Goal: Navigation & Orientation: Find specific page/section

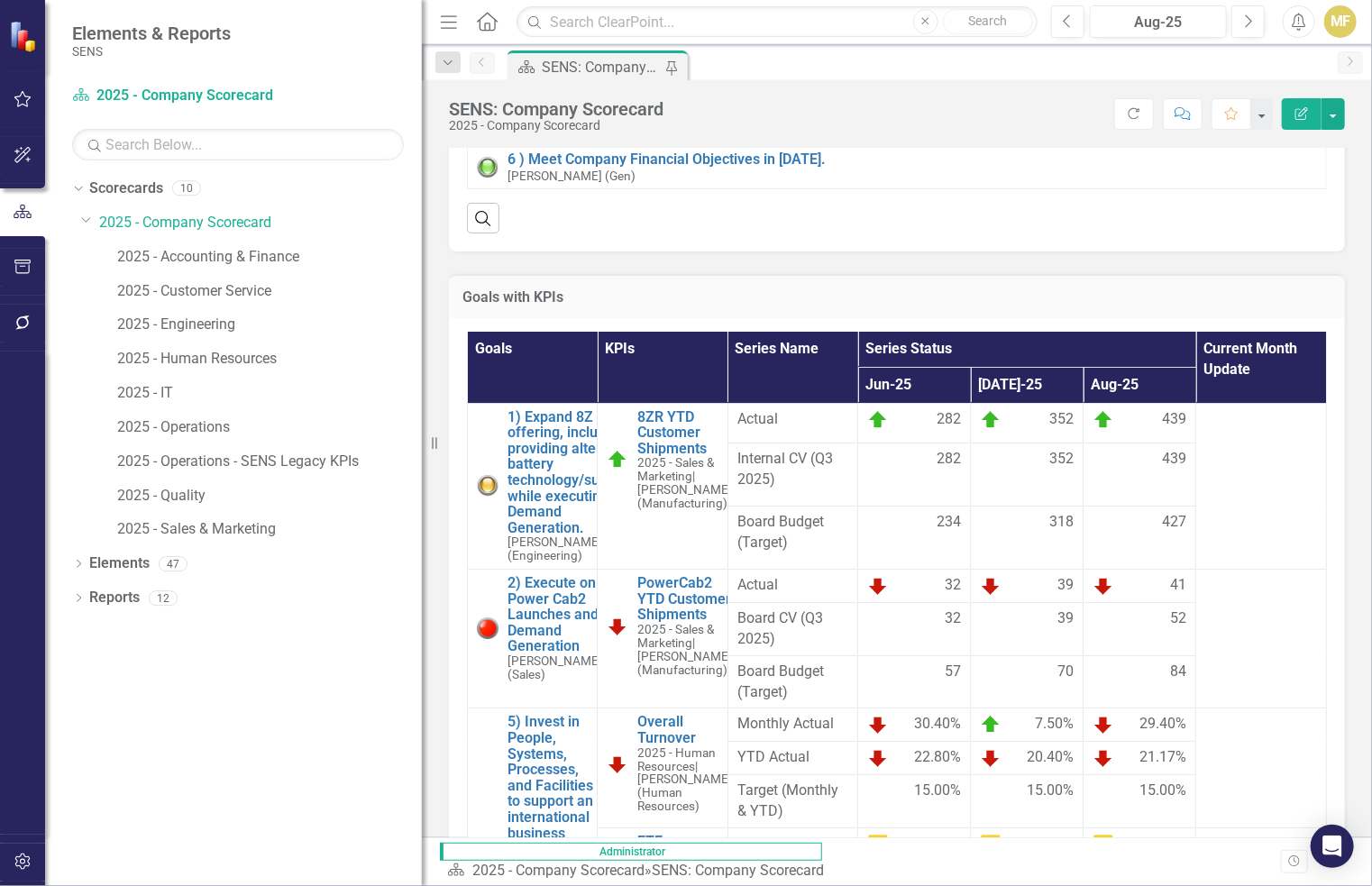
scroll to position [1004, 0]
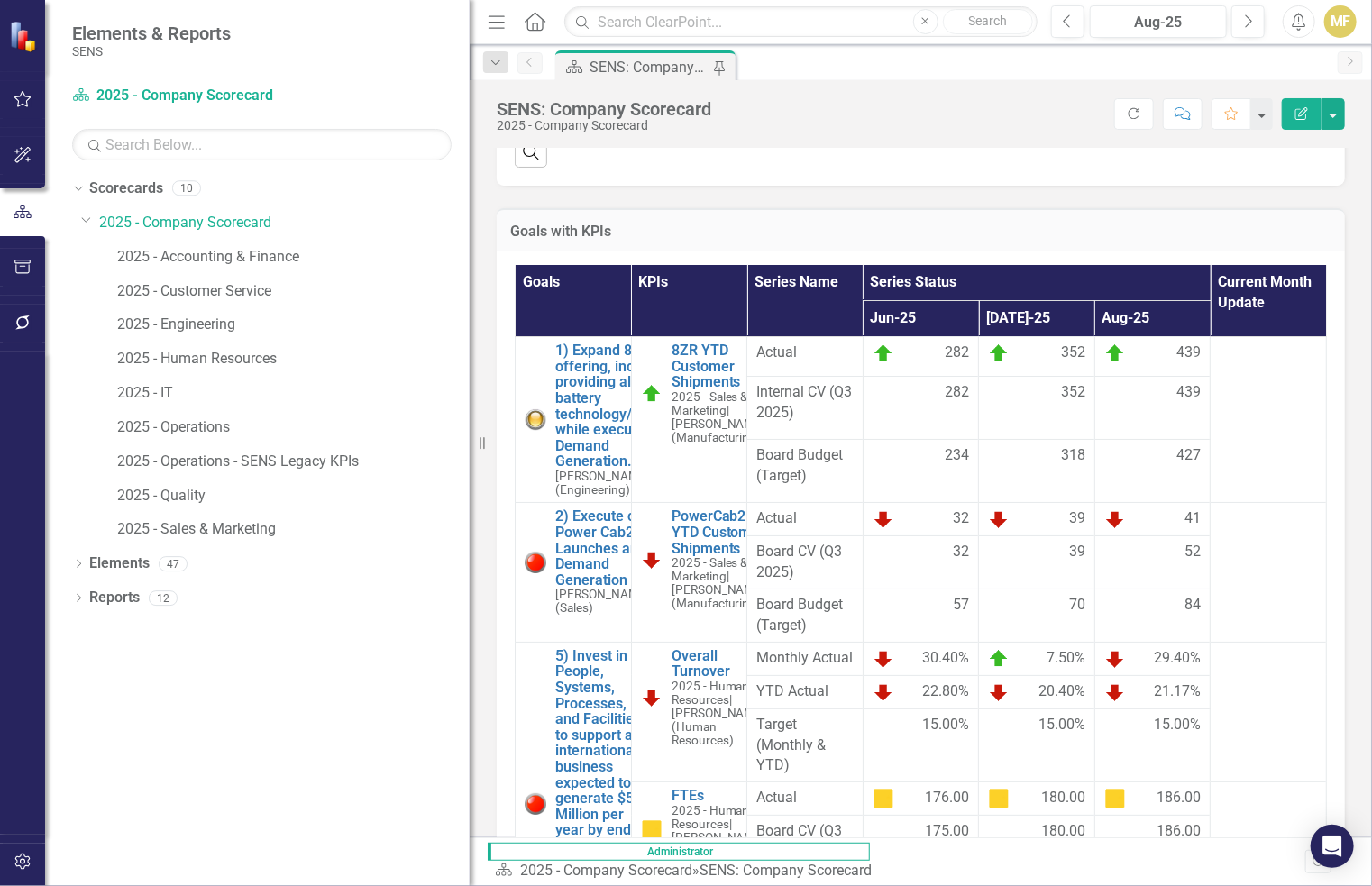
drag, startPoint x: 272, startPoint y: 255, endPoint x: 469, endPoint y: 280, distance: 198.6
click at [469, 280] on div "Resize" at bounding box center [476, 443] width 15 height 886
click at [245, 228] on link "2025 - Company Scorecard" at bounding box center [284, 223] width 371 height 20
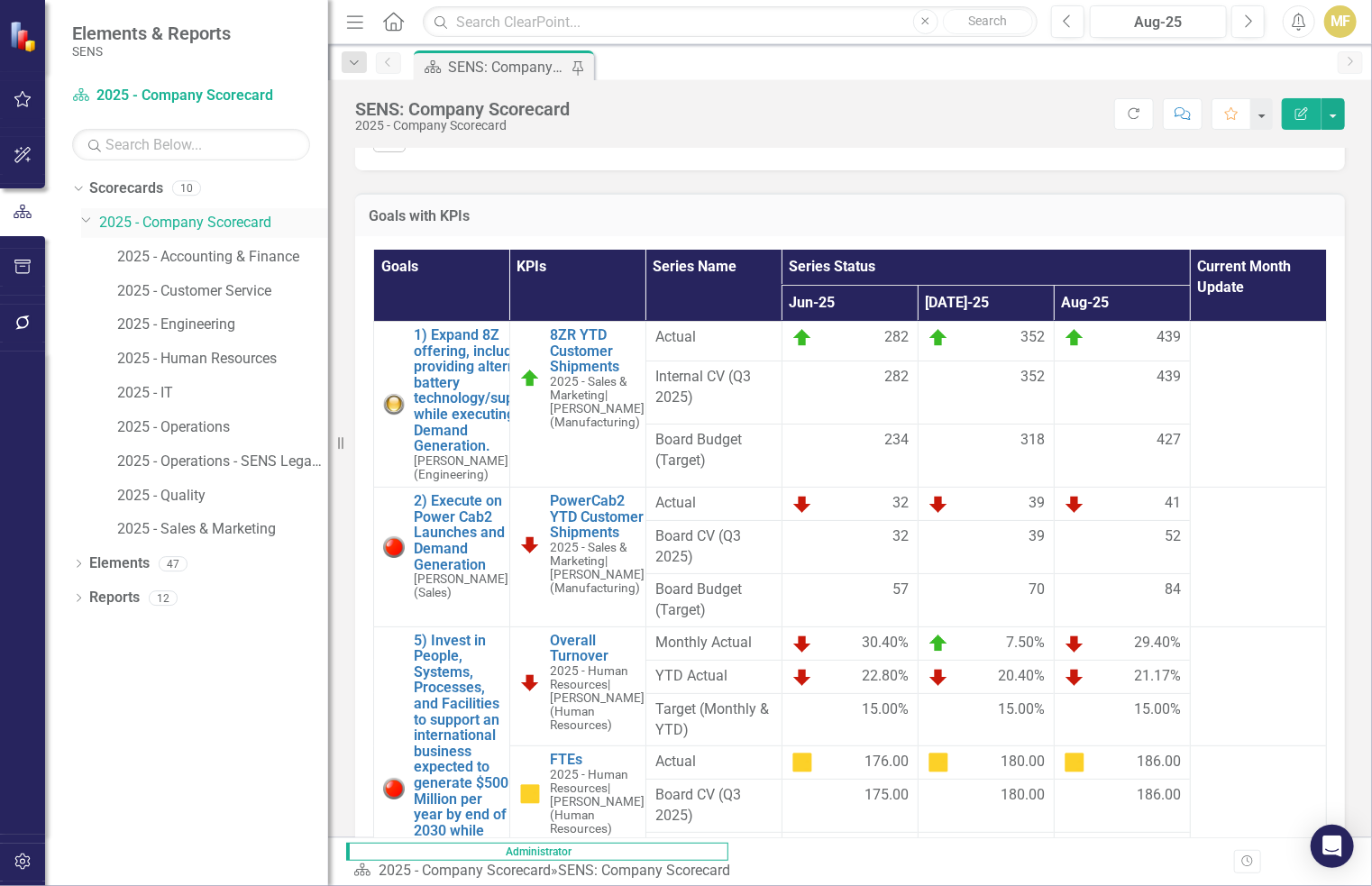
scroll to position [902, 0]
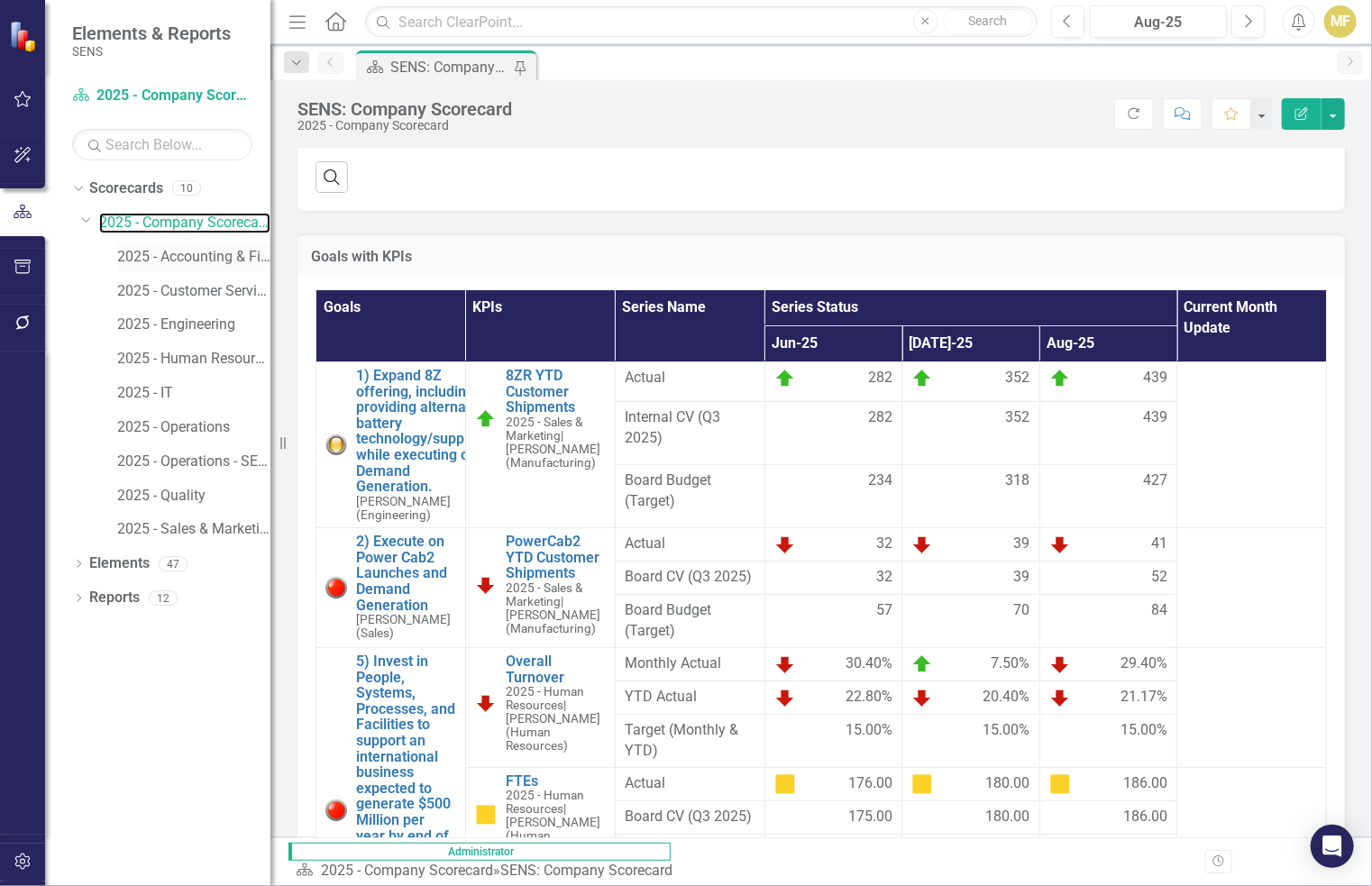
drag, startPoint x: 475, startPoint y: 226, endPoint x: 251, endPoint y: 242, distance: 224.6
click at [251, 242] on div "Elements & Reports SENS Scorecard 2025 - Company Scorecard Search Dropdown Scor…" at bounding box center [135, 443] width 271 height 886
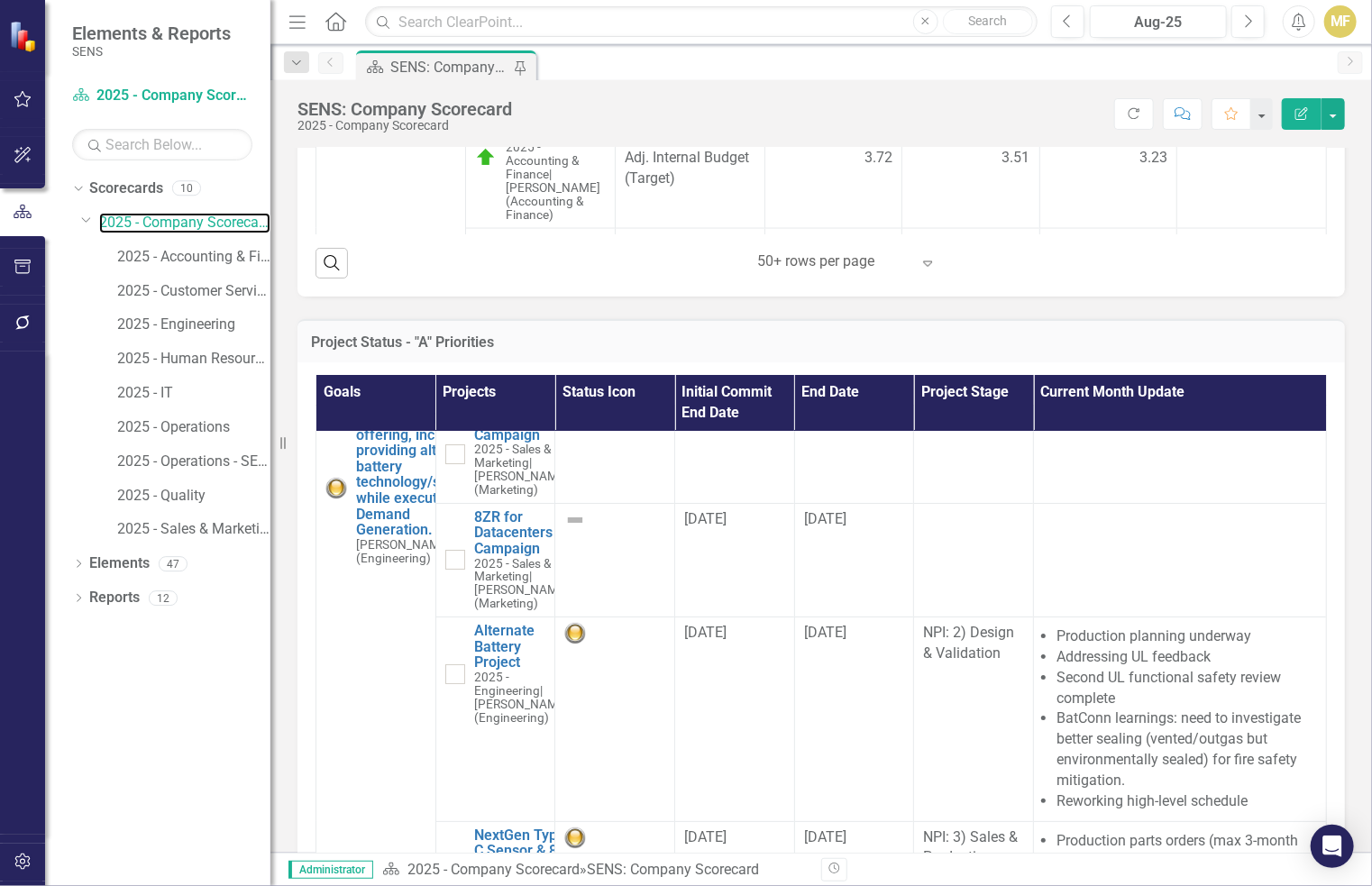
scroll to position [0, 0]
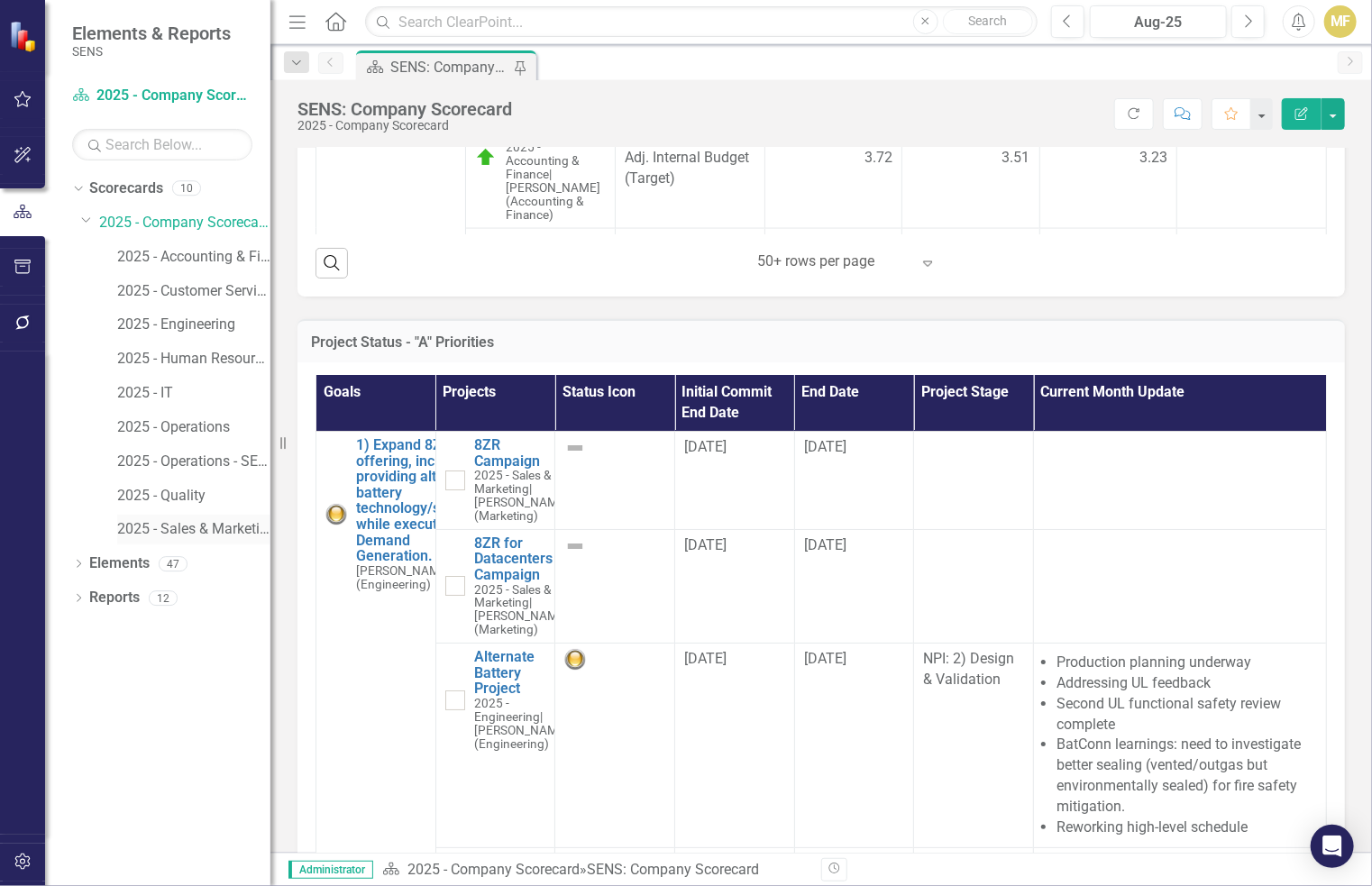
click at [198, 527] on link "2025 - Sales & Marketing" at bounding box center [193, 529] width 153 height 20
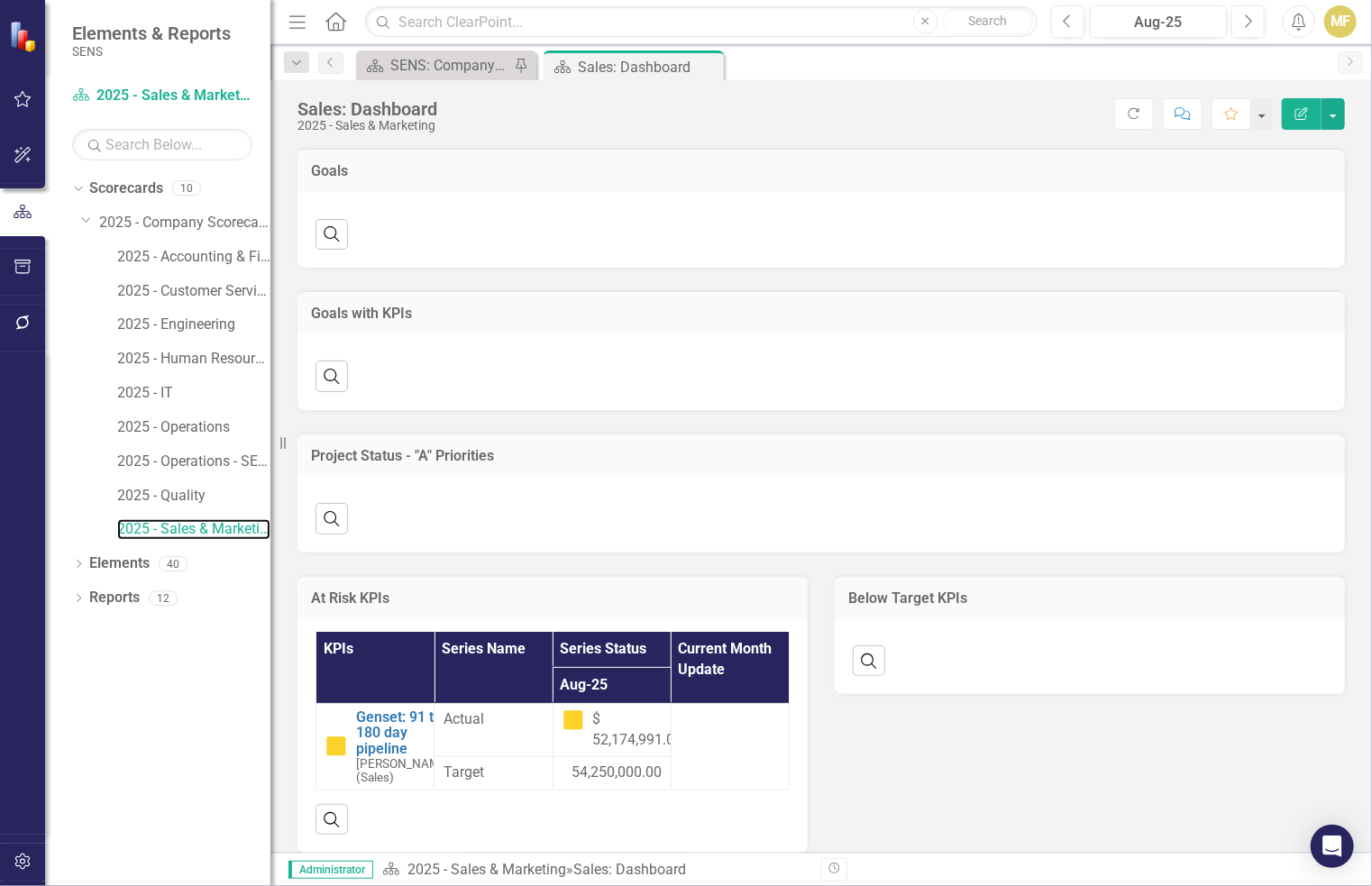
scroll to position [29, 0]
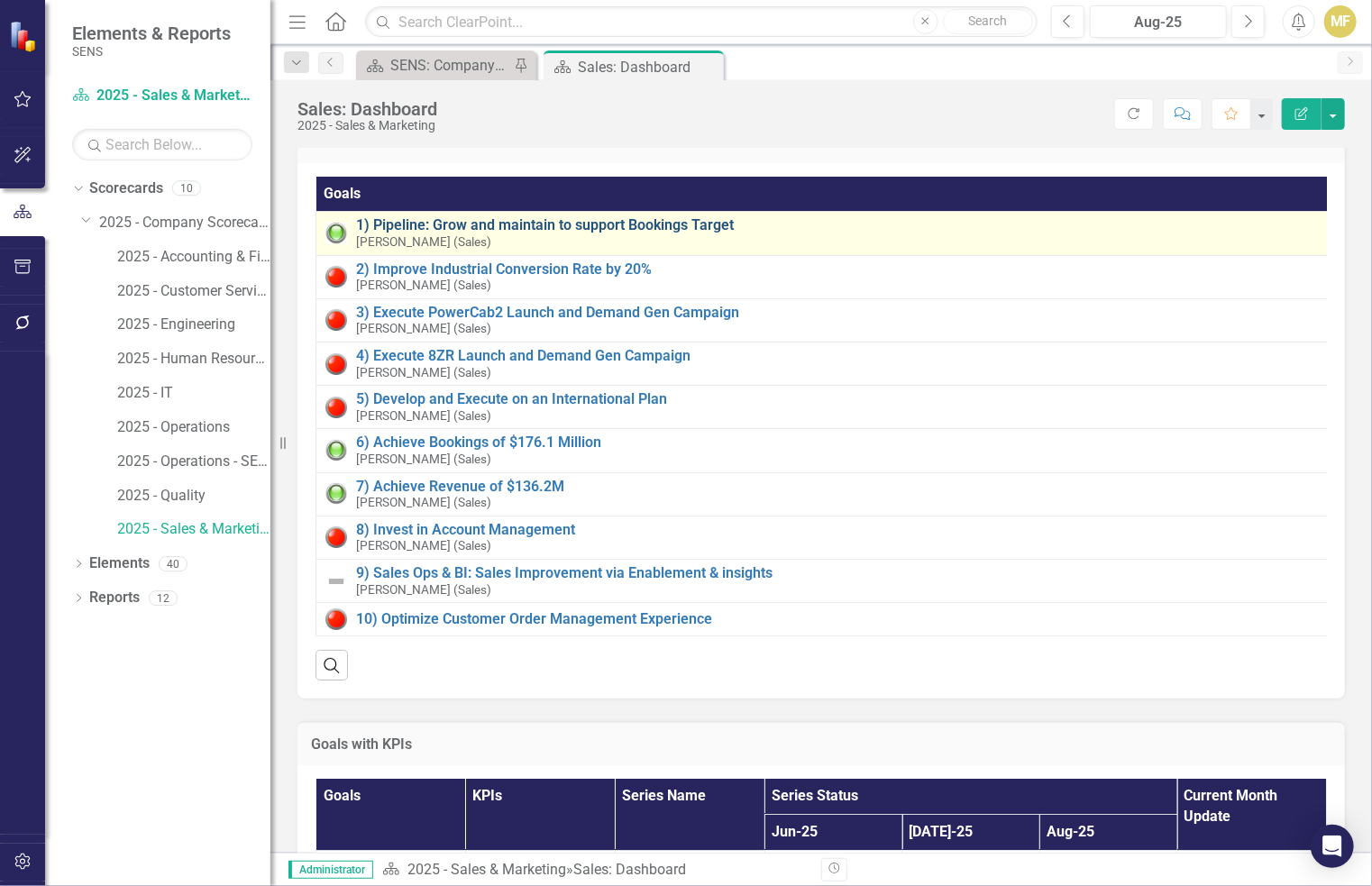
click at [590, 222] on link "1) Pipeline: Grow and maintain to support Bookings Target" at bounding box center [839, 225] width 966 height 17
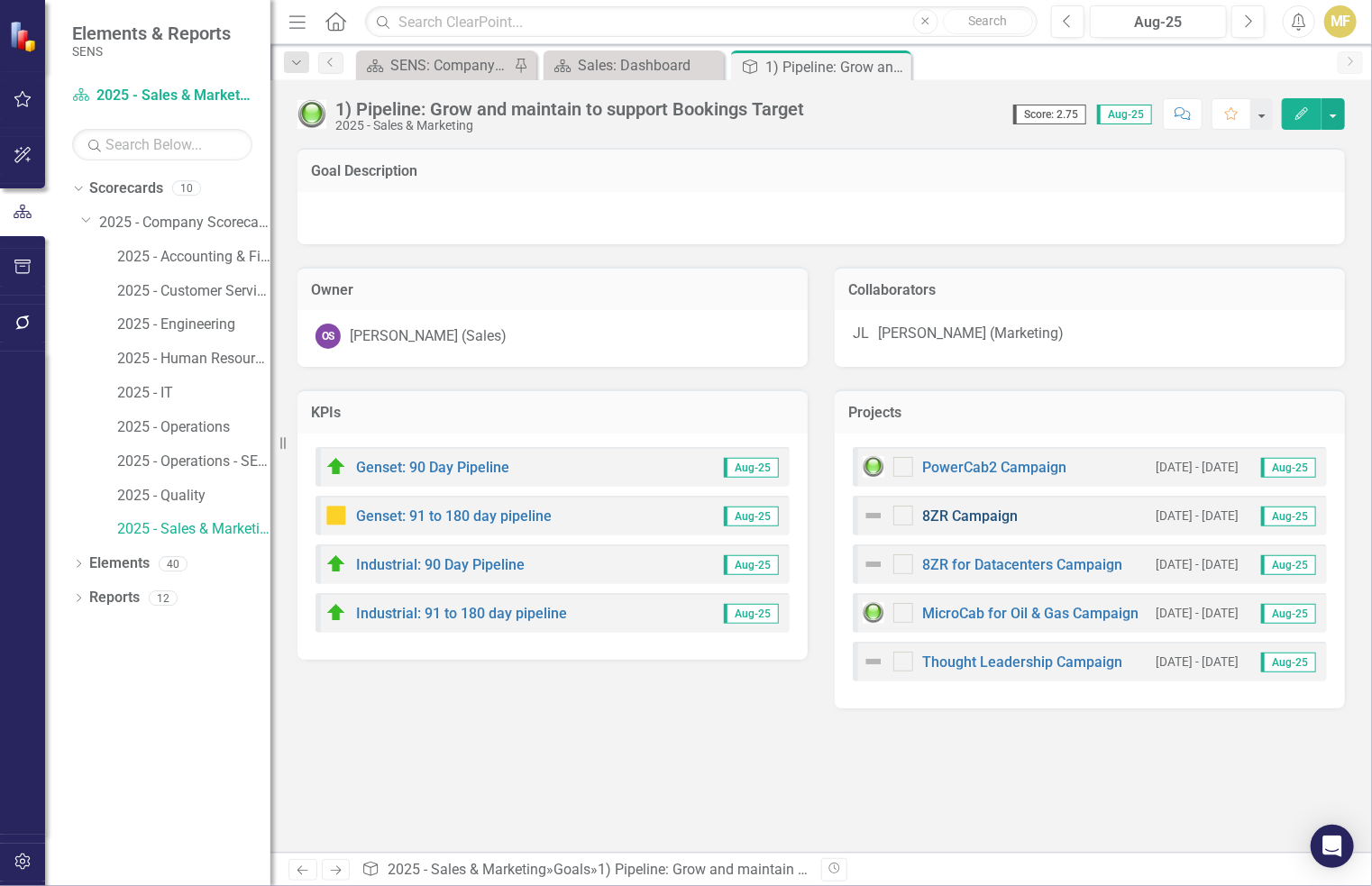
click at [983, 516] on link "8ZR Campaign" at bounding box center [970, 516] width 95 height 18
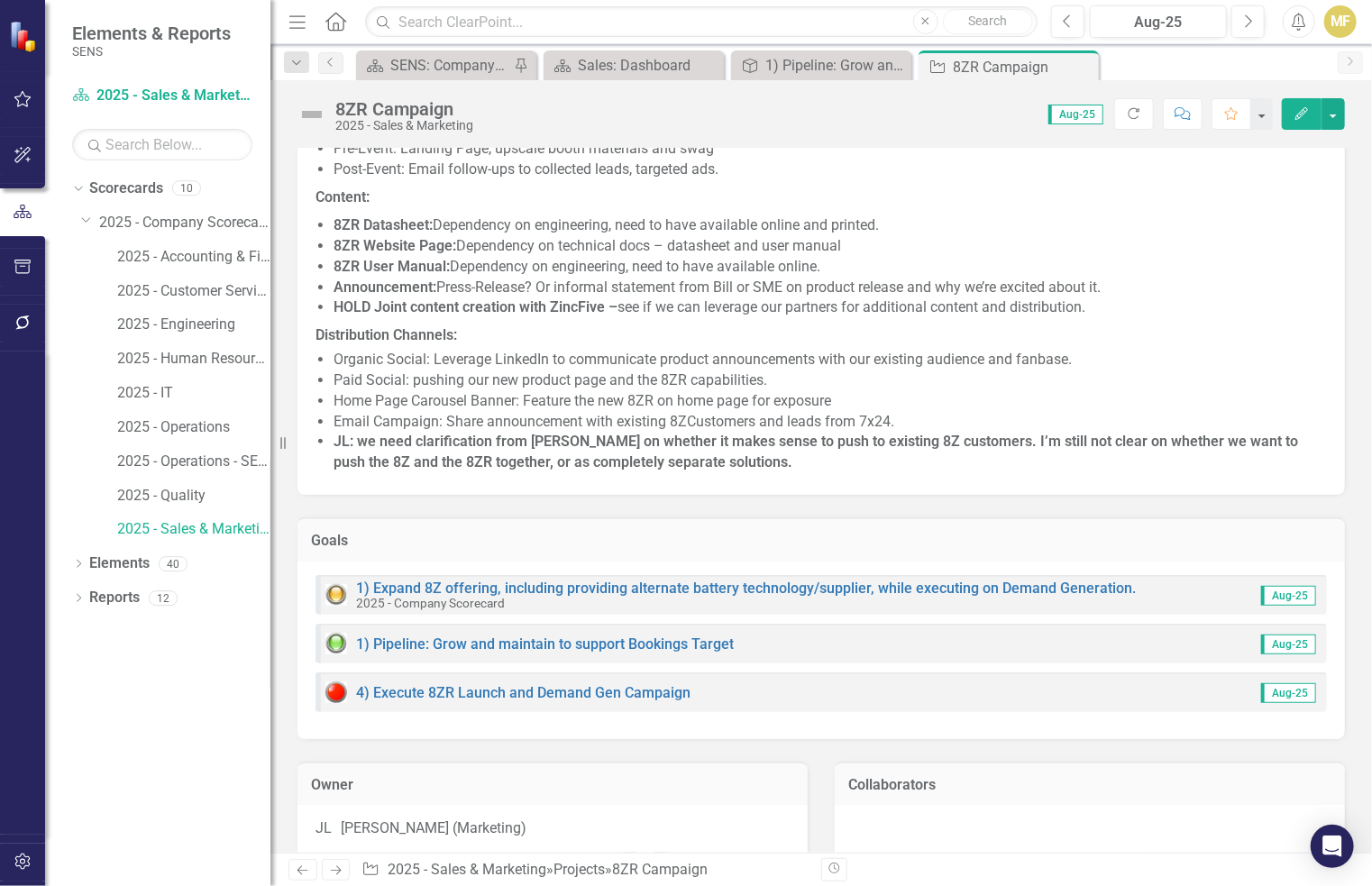
scroll to position [451, 0]
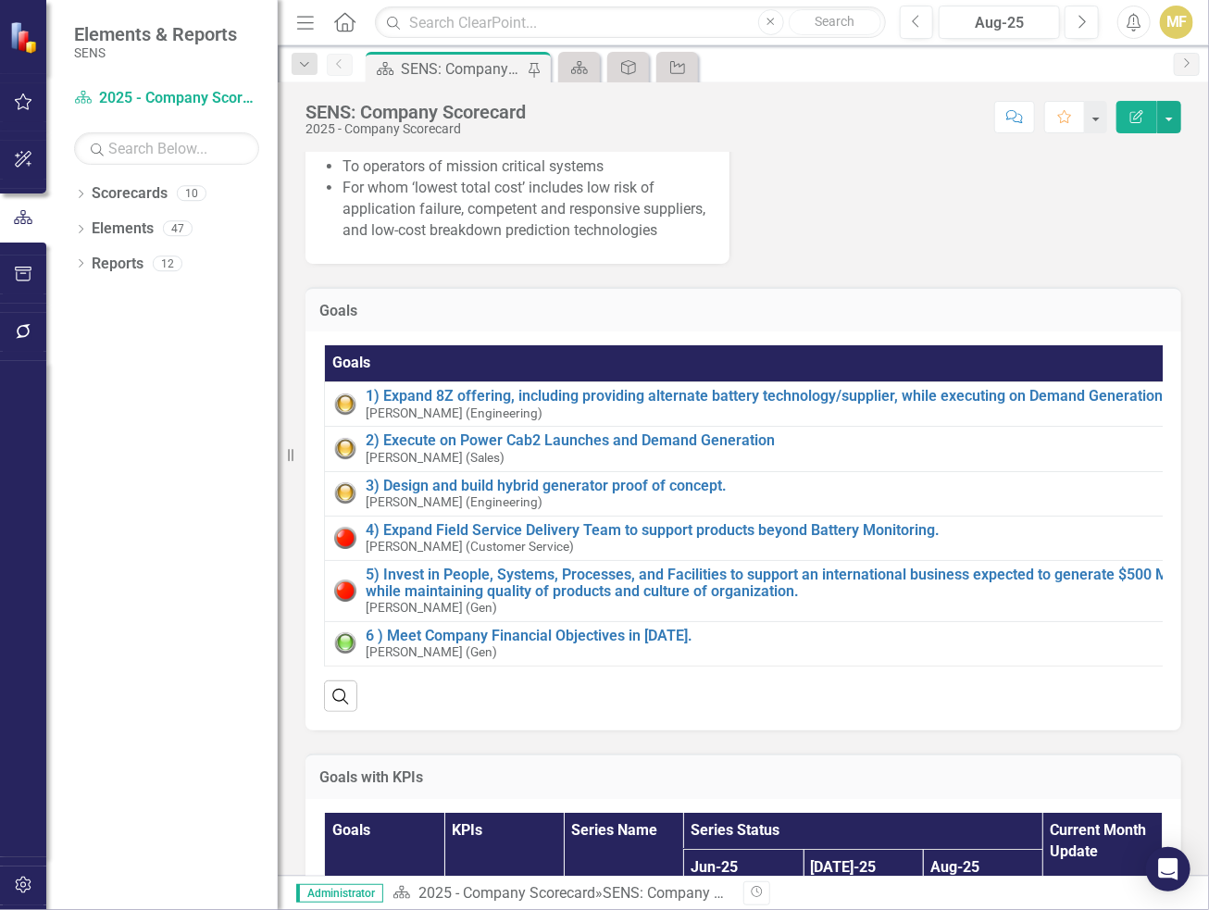
scroll to position [455, 0]
